Goal: Task Accomplishment & Management: Use online tool/utility

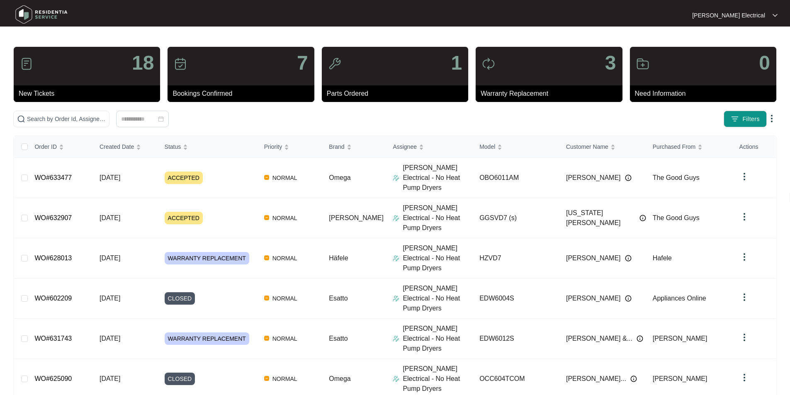
scroll to position [106, 0]
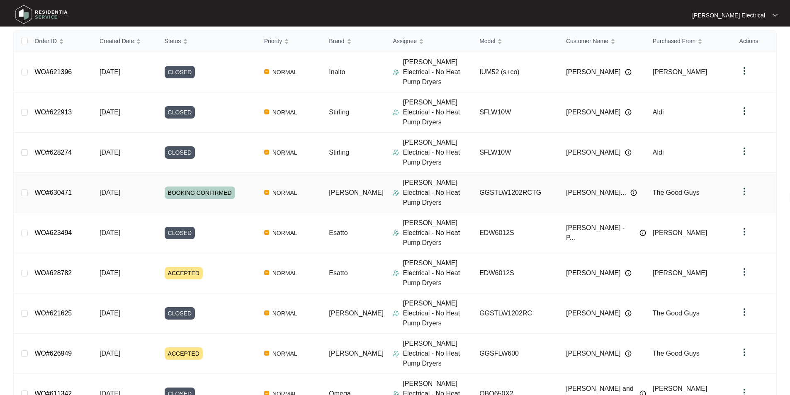
click at [70, 189] on link "WO#630471" at bounding box center [52, 192] width 37 height 7
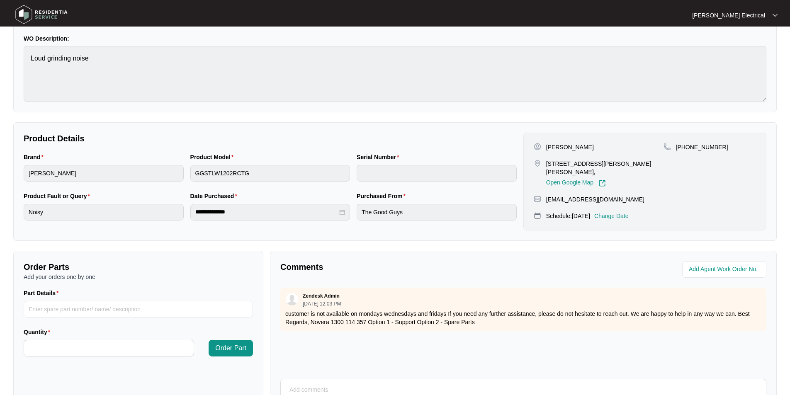
scroll to position [114, 0]
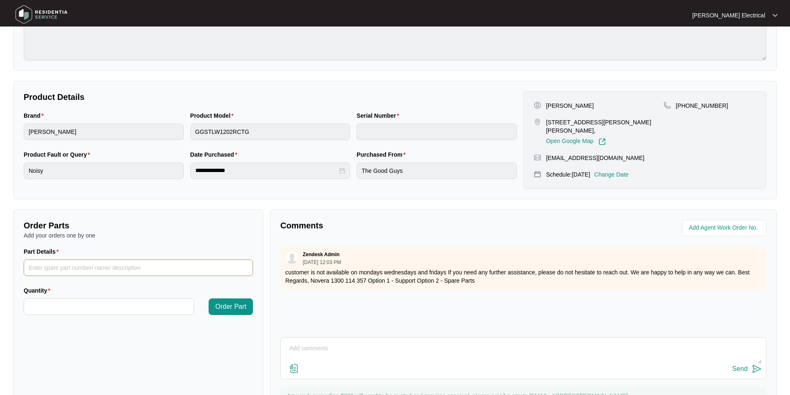
click at [41, 268] on input "Part Details" at bounding box center [138, 268] width 229 height 17
type input "suspension rods"
click at [43, 307] on input "Quantity" at bounding box center [109, 307] width 170 height 16
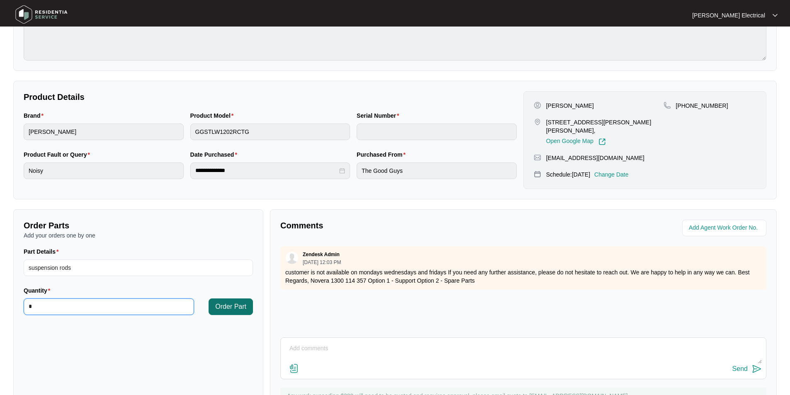
type input "*"
click at [231, 308] on span "Order Part" at bounding box center [230, 307] width 31 height 10
